Goal: Task Accomplishment & Management: Complete application form

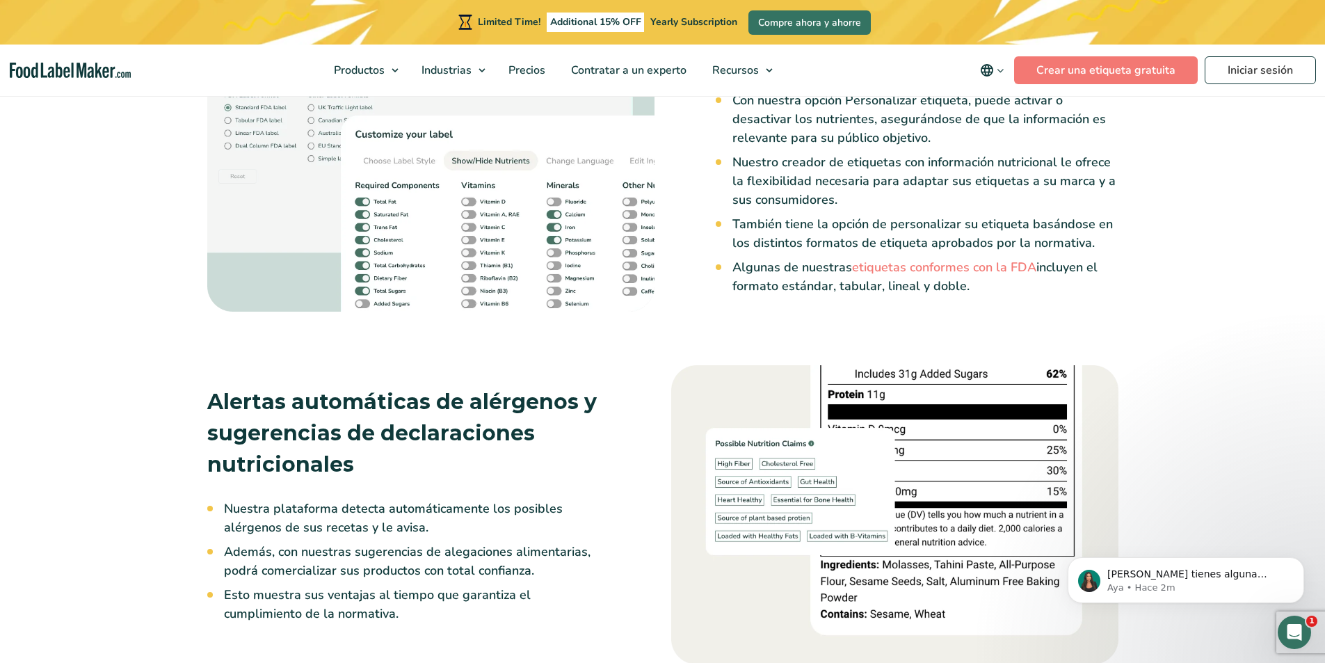
scroll to position [2365, 0]
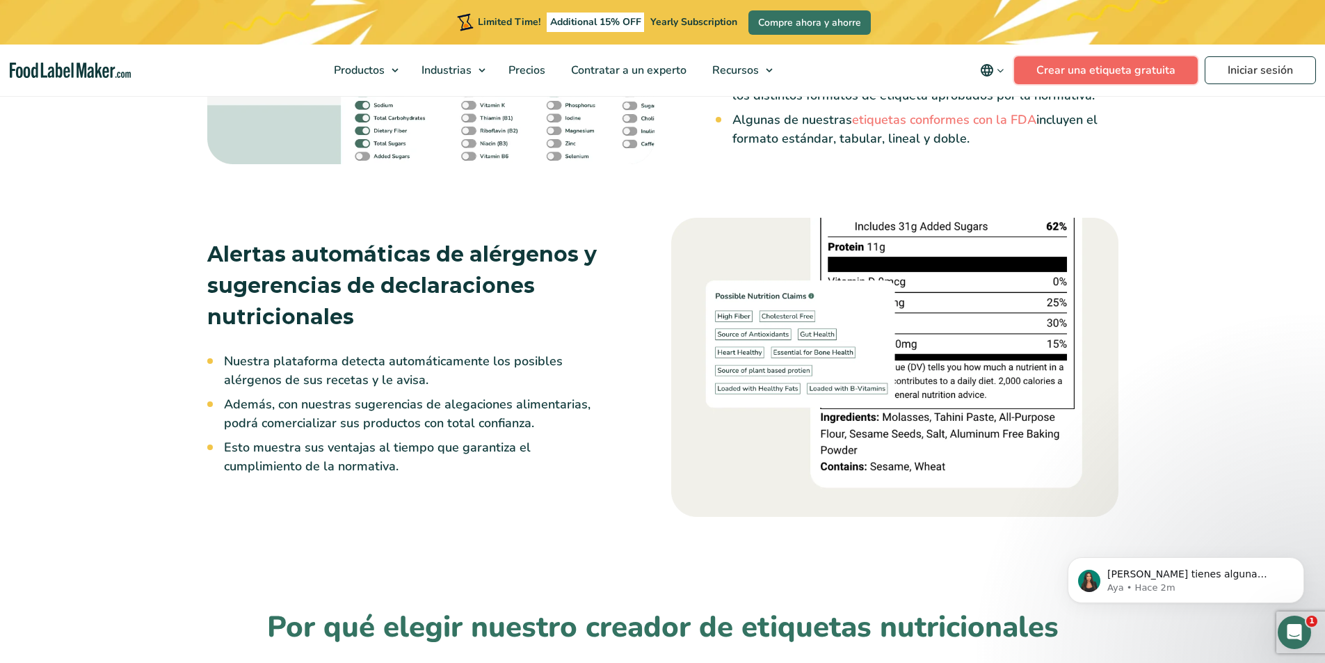
click at [1083, 76] on link "Crear una etiqueta gratuita" at bounding box center [1106, 70] width 184 height 28
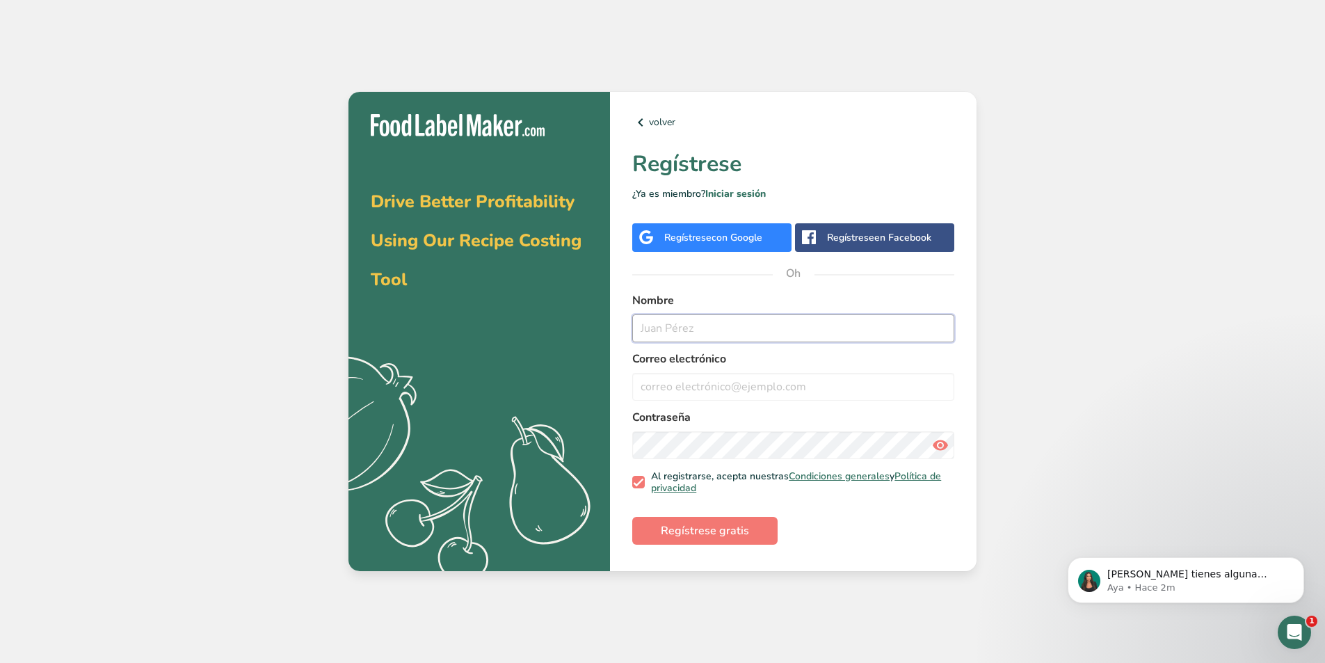
click at [765, 319] on input "text" at bounding box center [793, 328] width 322 height 28
type input "DIANA MARTINEZ"
type input "D"
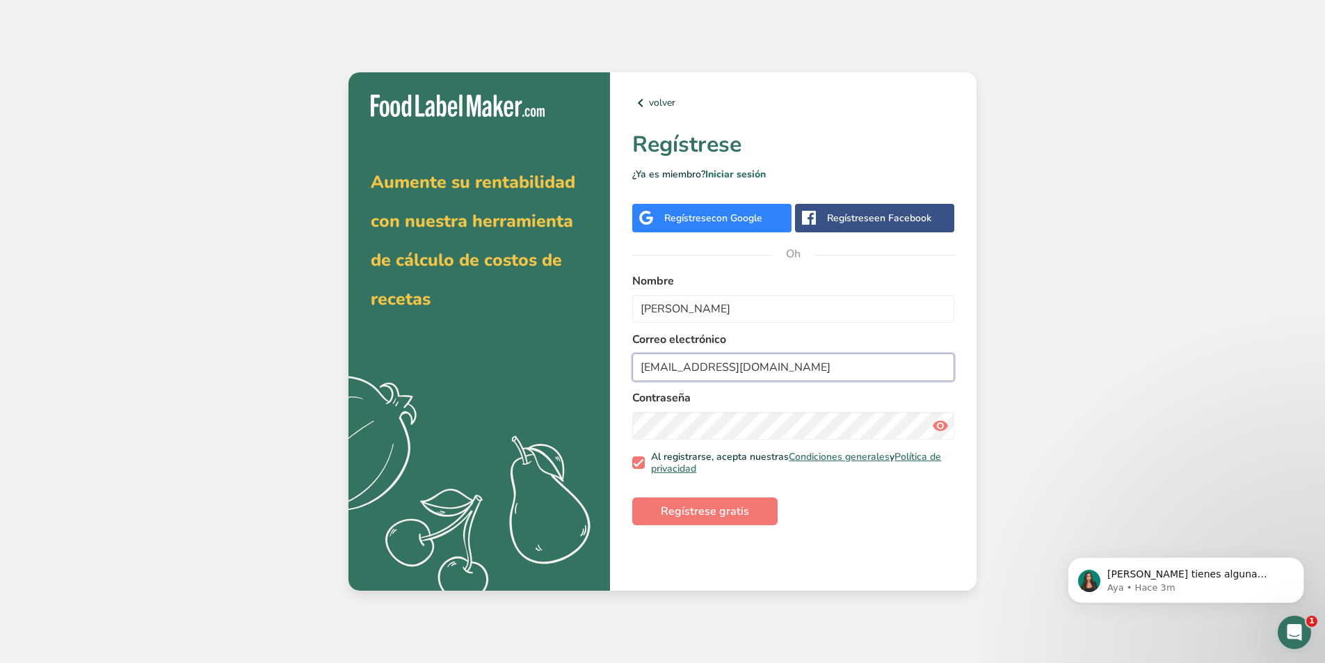
type input "dianamarcelamartinez003@gmail.com"
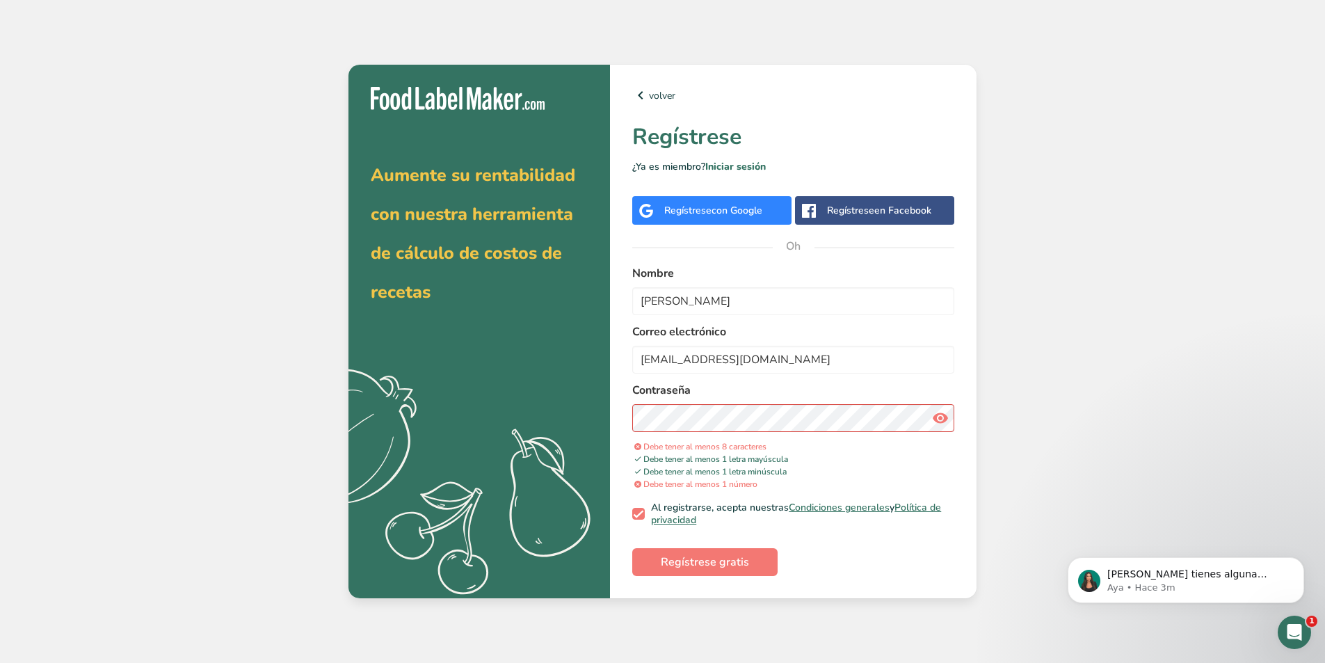
click at [946, 421] on icon at bounding box center [940, 418] width 17 height 25
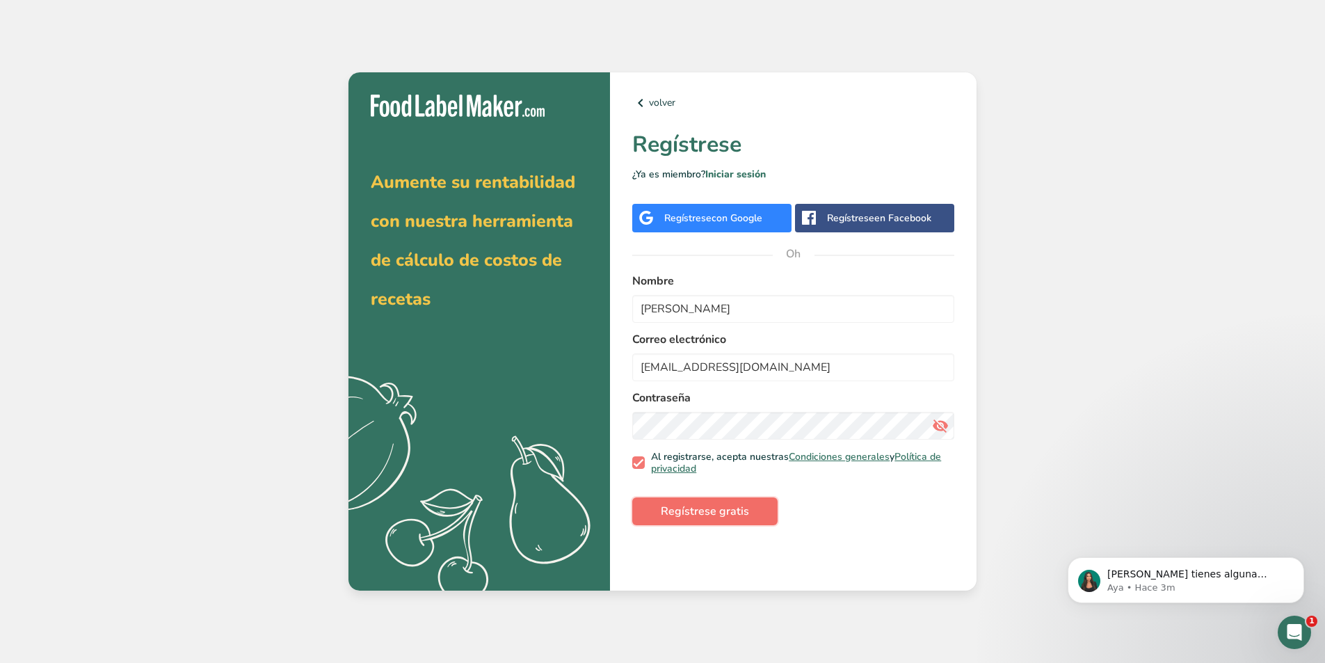
click at [736, 503] on span "Regístrese gratis" at bounding box center [705, 511] width 88 height 17
